Goal: Task Accomplishment & Management: Manage account settings

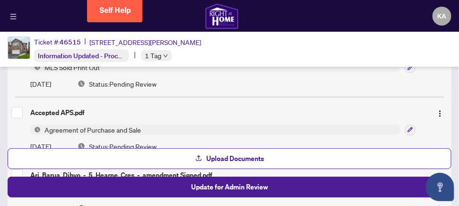
scroll to position [189, 0]
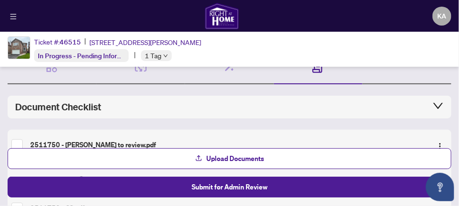
scroll to position [95, 0]
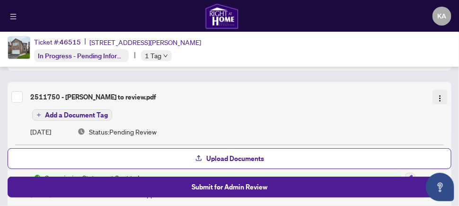
click at [437, 96] on img "button" at bounding box center [440, 99] width 8 height 8
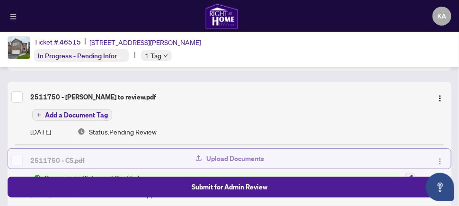
click at [227, 158] on span "Upload Documents" at bounding box center [235, 158] width 58 height 15
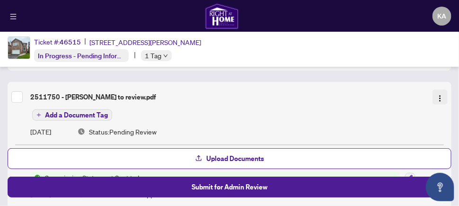
click at [436, 97] on img "button" at bounding box center [440, 99] width 8 height 8
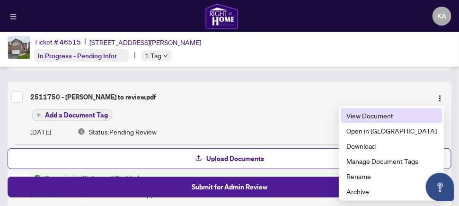
click at [394, 115] on span "View Document" at bounding box center [391, 115] width 90 height 10
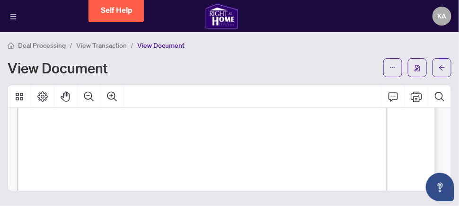
scroll to position [378, 0]
click at [393, 67] on icon "ellipsis" at bounding box center [392, 67] width 7 height 7
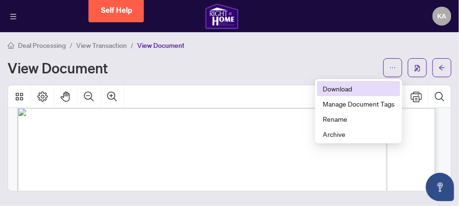
click at [341, 87] on span "Download" at bounding box center [359, 88] width 72 height 10
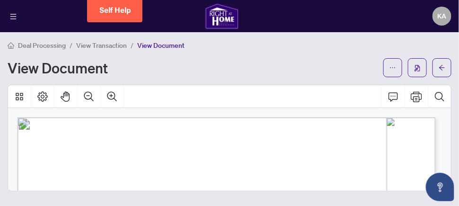
scroll to position [47, 0]
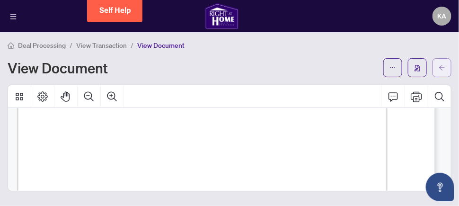
click at [440, 67] on icon "arrow-left" at bounding box center [442, 67] width 6 height 5
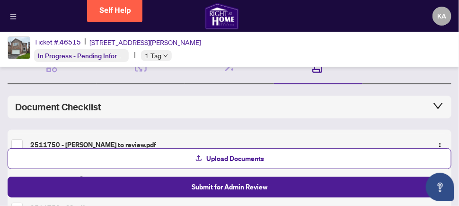
scroll to position [95, 0]
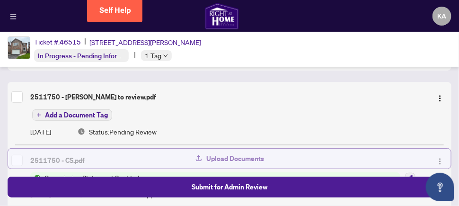
click at [238, 159] on span "Upload Documents" at bounding box center [235, 158] width 58 height 15
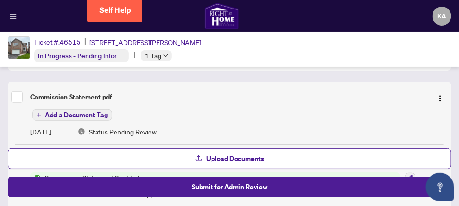
click at [71, 113] on span "Add a Document Tag" at bounding box center [76, 115] width 63 height 7
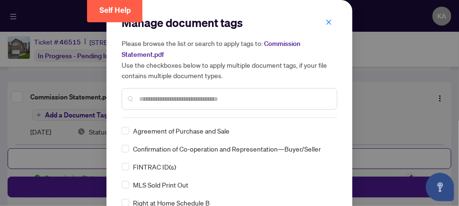
click at [139, 102] on input "text" at bounding box center [234, 99] width 190 height 10
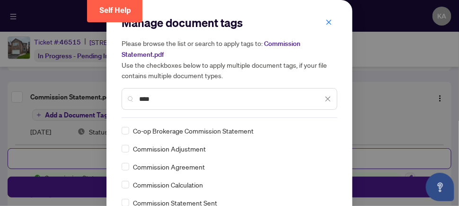
scroll to position [47, 0]
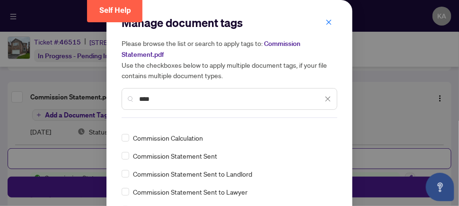
type input "****"
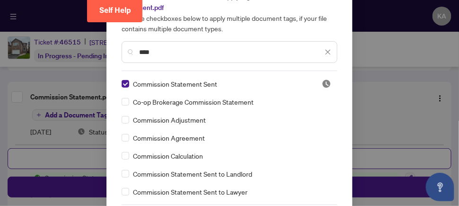
scroll to position [87, 0]
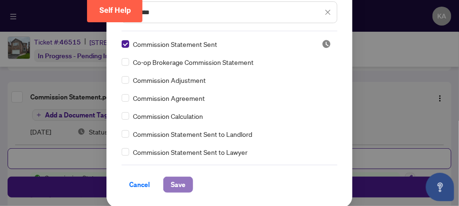
click at [176, 181] on span "Save" at bounding box center [178, 184] width 15 height 15
